Goal: Browse casually

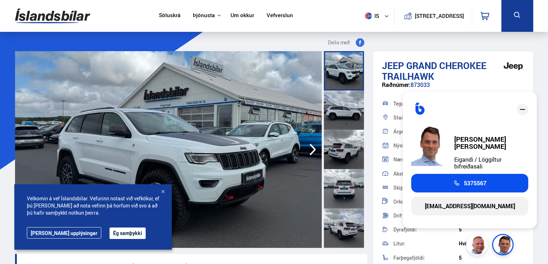
click at [311, 151] on icon "button" at bounding box center [313, 149] width 14 height 17
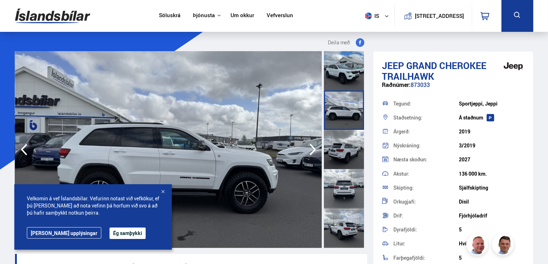
click at [311, 151] on icon "button" at bounding box center [313, 149] width 14 height 17
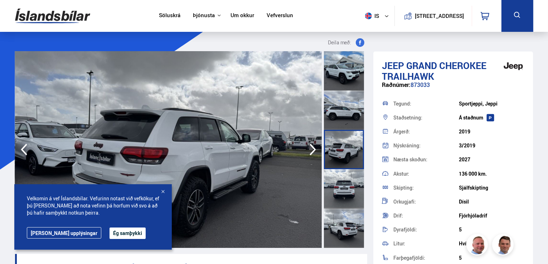
click at [163, 191] on div at bounding box center [162, 192] width 7 height 7
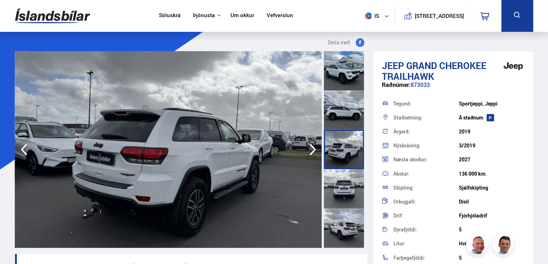
click at [312, 151] on icon "button" at bounding box center [313, 149] width 14 height 17
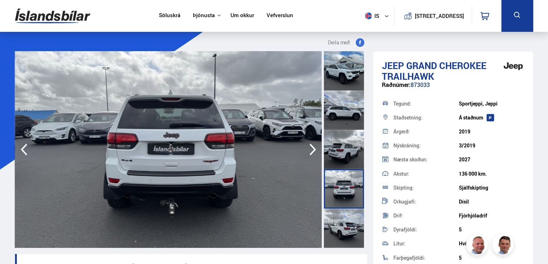
click at [312, 151] on icon "button" at bounding box center [313, 149] width 14 height 17
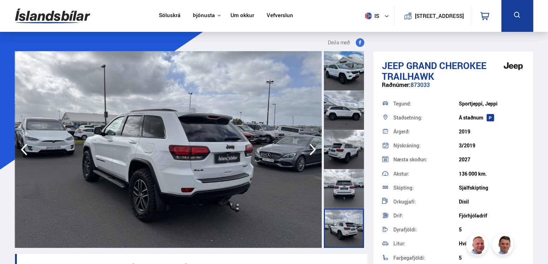
click at [312, 151] on icon "button" at bounding box center [313, 149] width 14 height 17
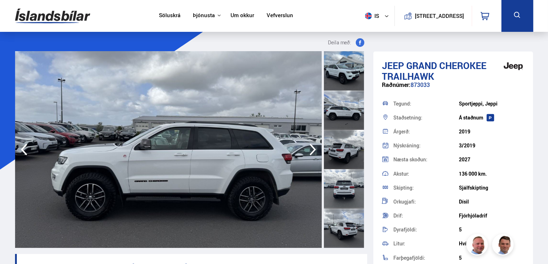
click at [312, 151] on icon "button" at bounding box center [313, 149] width 14 height 17
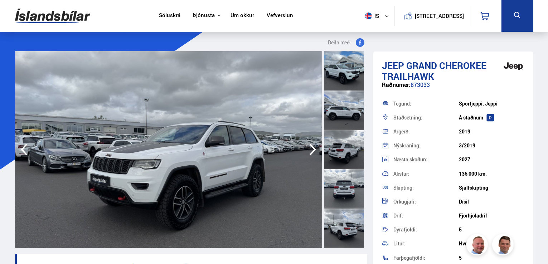
click at [312, 151] on icon "button" at bounding box center [313, 149] width 14 height 17
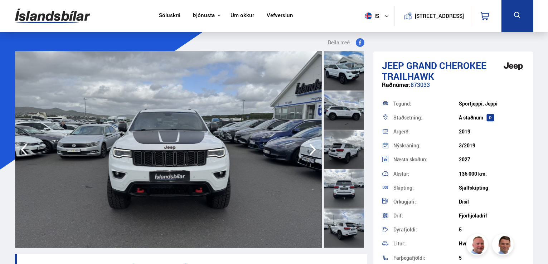
click at [312, 151] on icon "button" at bounding box center [313, 149] width 14 height 17
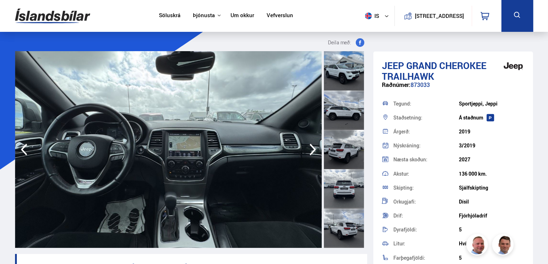
click at [312, 151] on icon "button" at bounding box center [313, 149] width 14 height 17
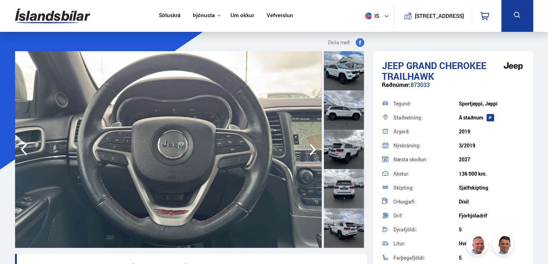
click at [312, 151] on icon "button" at bounding box center [313, 149] width 14 height 17
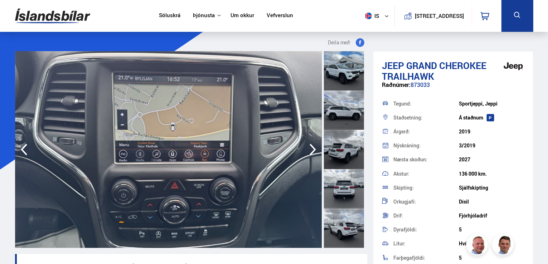
click at [312, 151] on icon "button" at bounding box center [313, 149] width 14 height 17
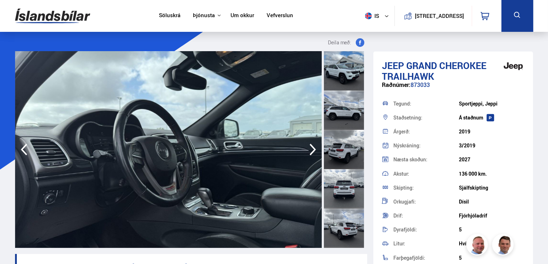
click at [312, 151] on icon "button" at bounding box center [313, 149] width 14 height 17
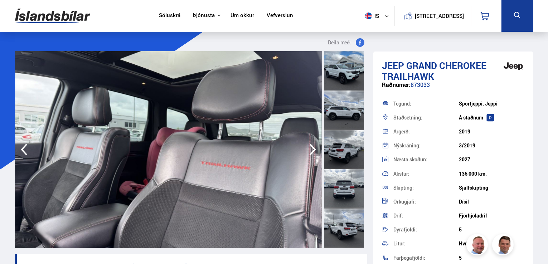
click at [312, 151] on icon "button" at bounding box center [313, 149] width 14 height 17
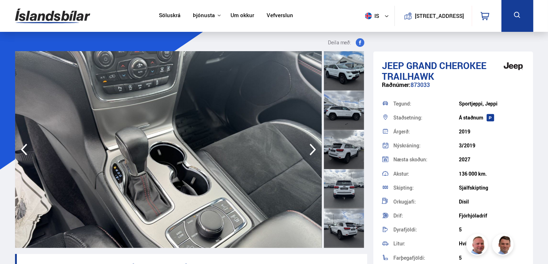
click at [312, 151] on icon "button" at bounding box center [313, 149] width 14 height 17
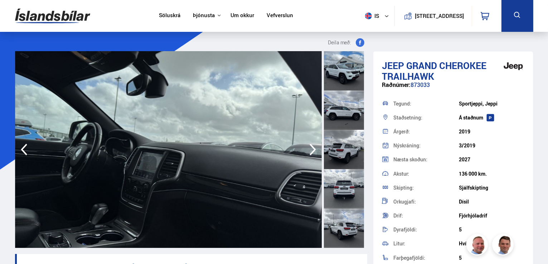
click at [312, 151] on icon "button" at bounding box center [313, 149] width 14 height 17
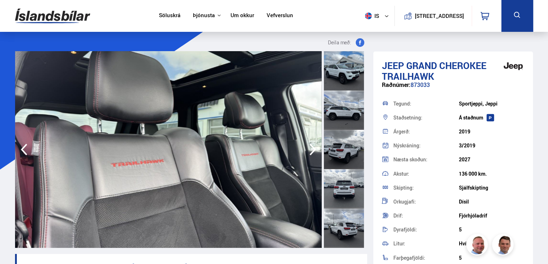
click at [312, 151] on icon "button" at bounding box center [313, 149] width 14 height 17
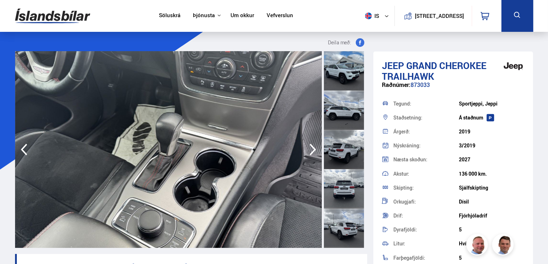
click at [312, 151] on icon "button" at bounding box center [313, 149] width 14 height 17
